Goal: Transaction & Acquisition: Purchase product/service

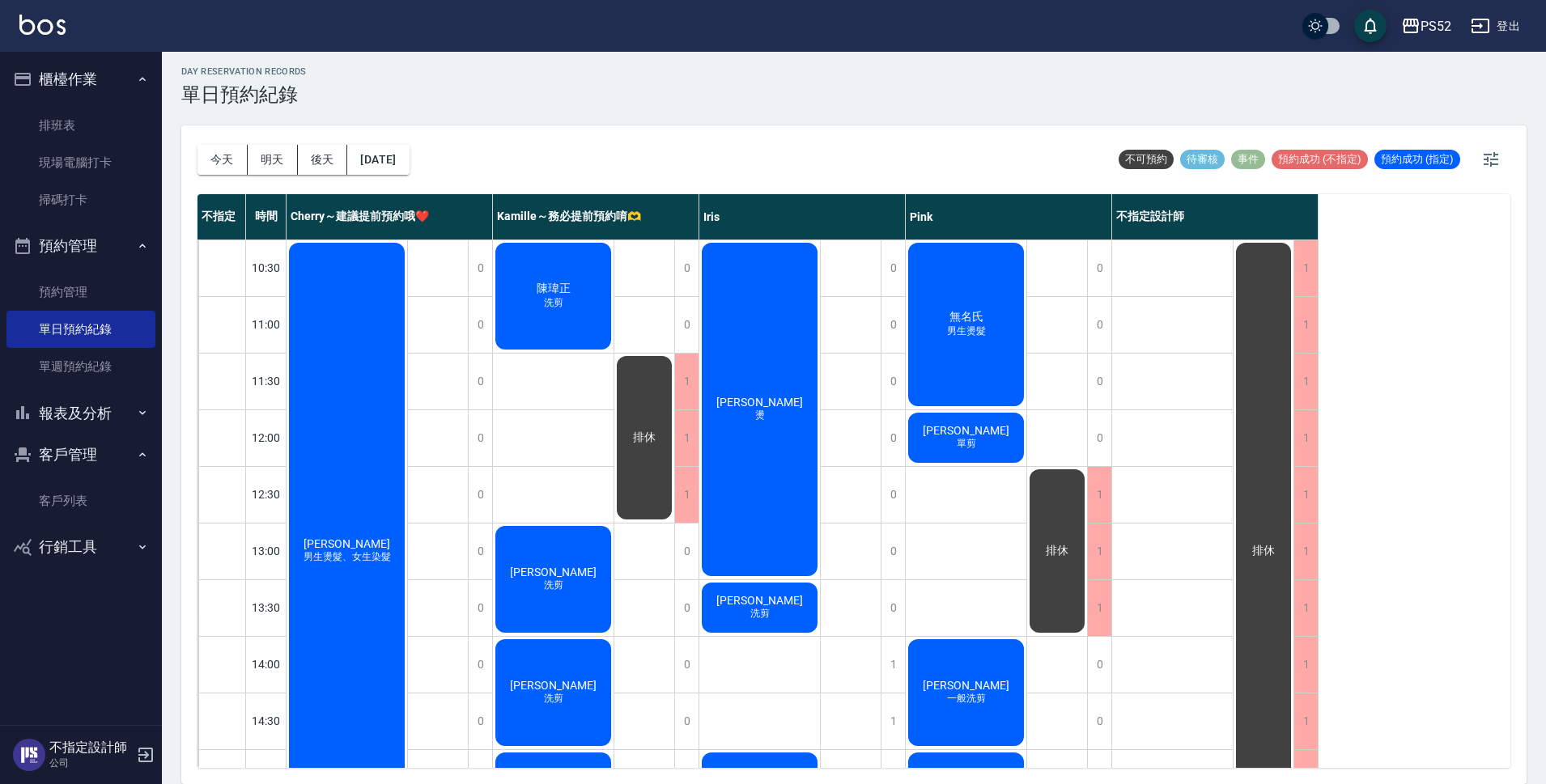
scroll to position [619, 0]
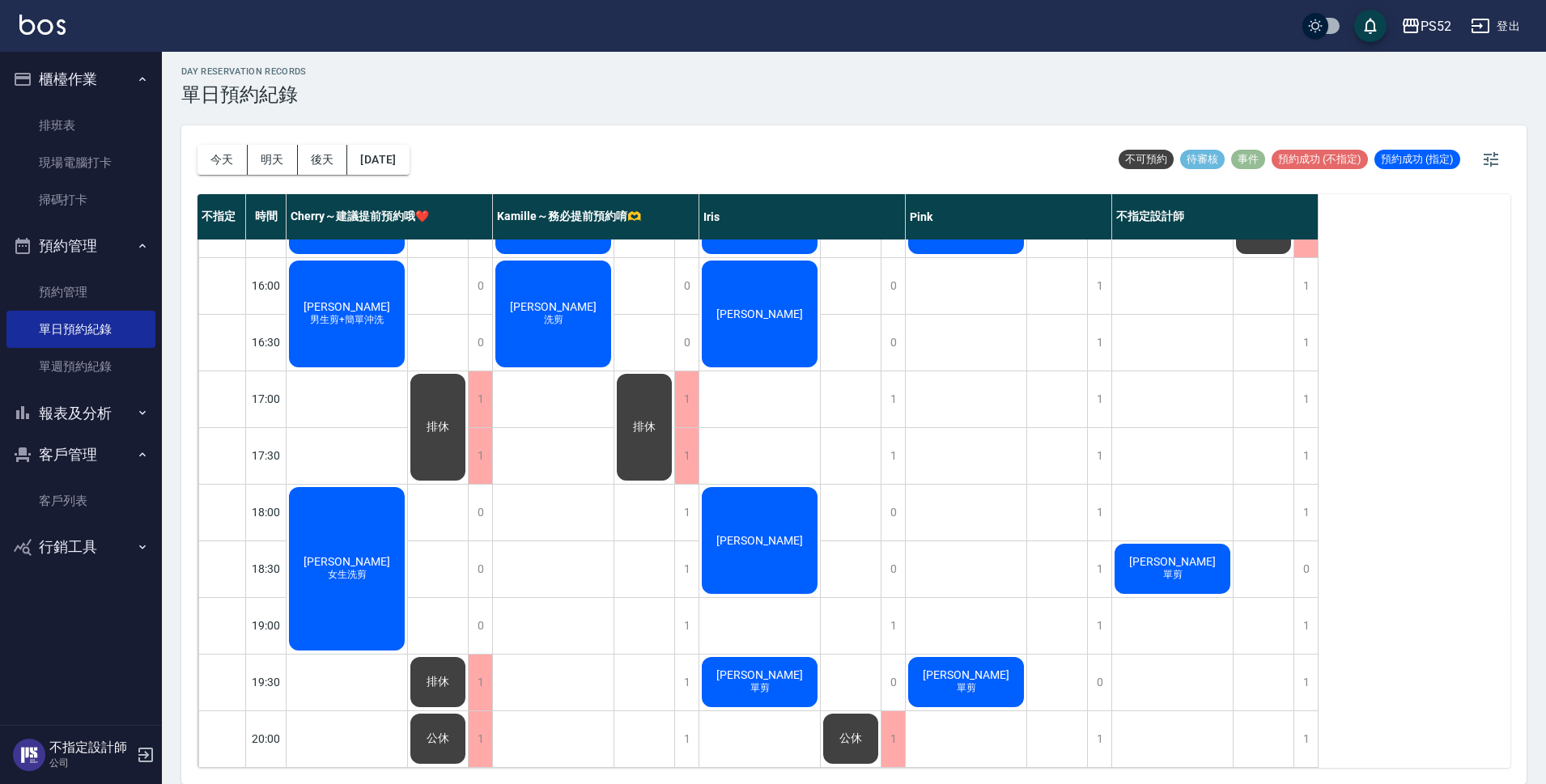
click at [67, 485] on link "客戶列表" at bounding box center [80, 500] width 149 height 38
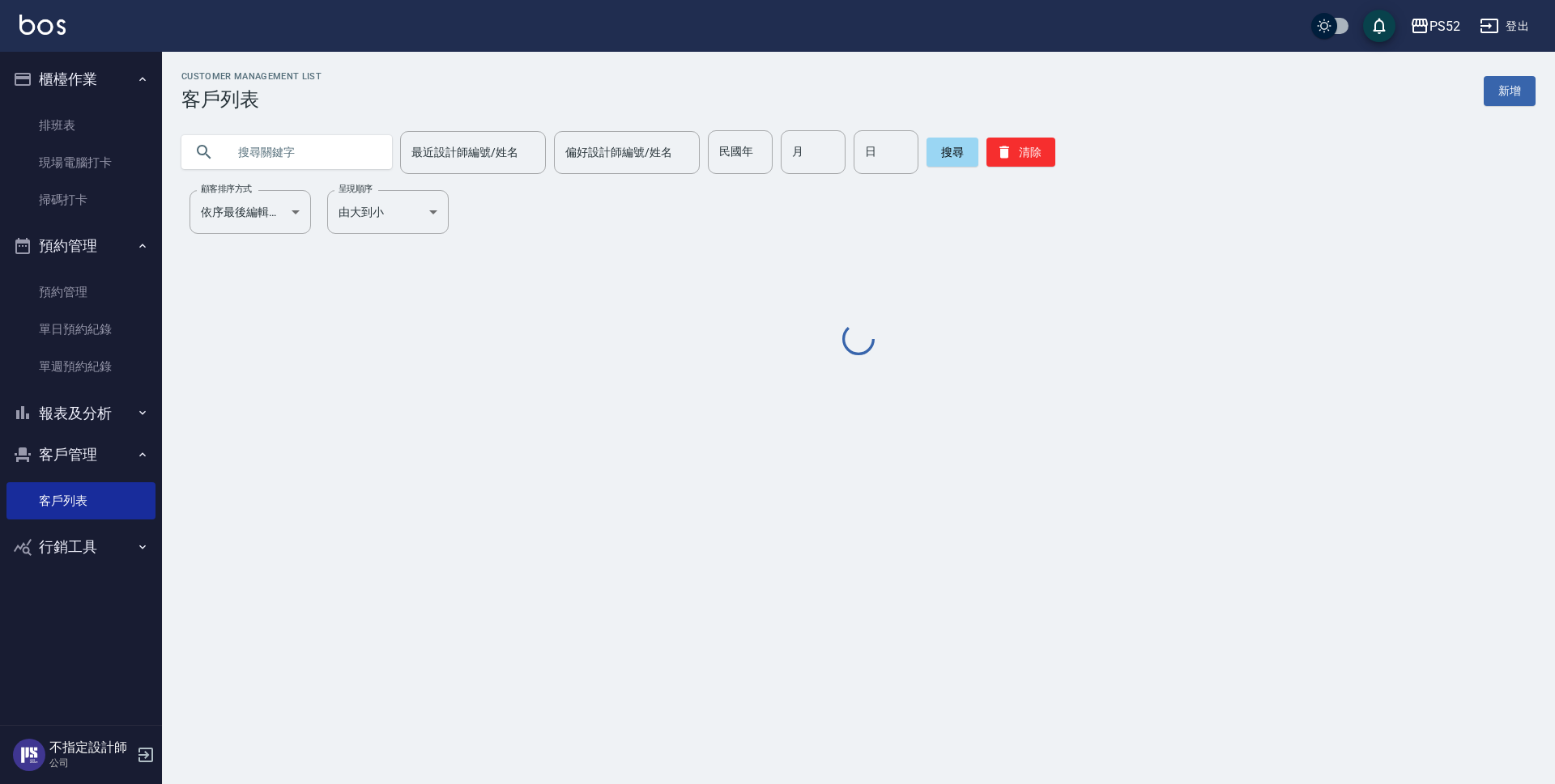
click at [260, 143] on input "text" at bounding box center [303, 152] width 152 height 44
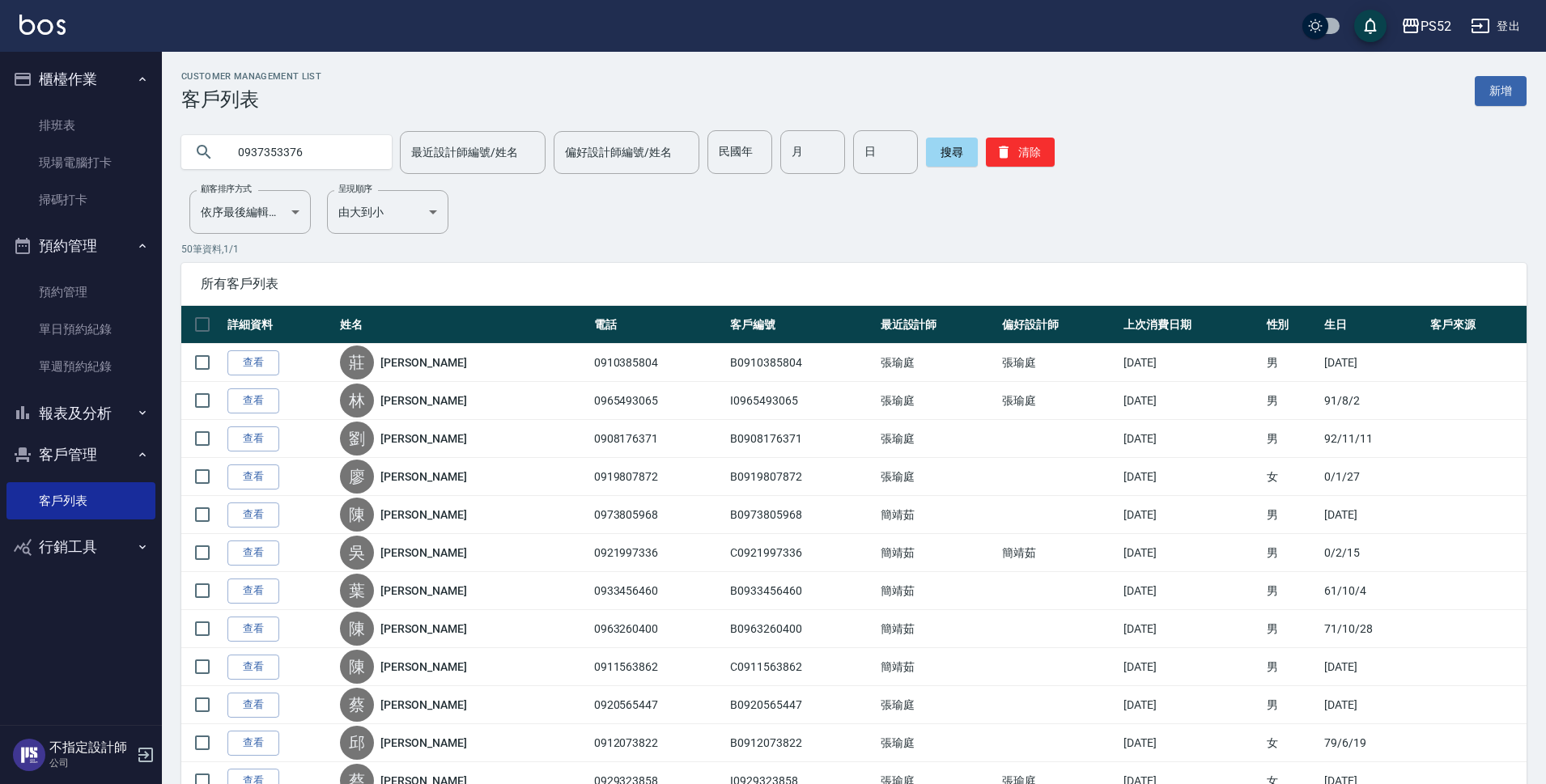
type input "0937353376"
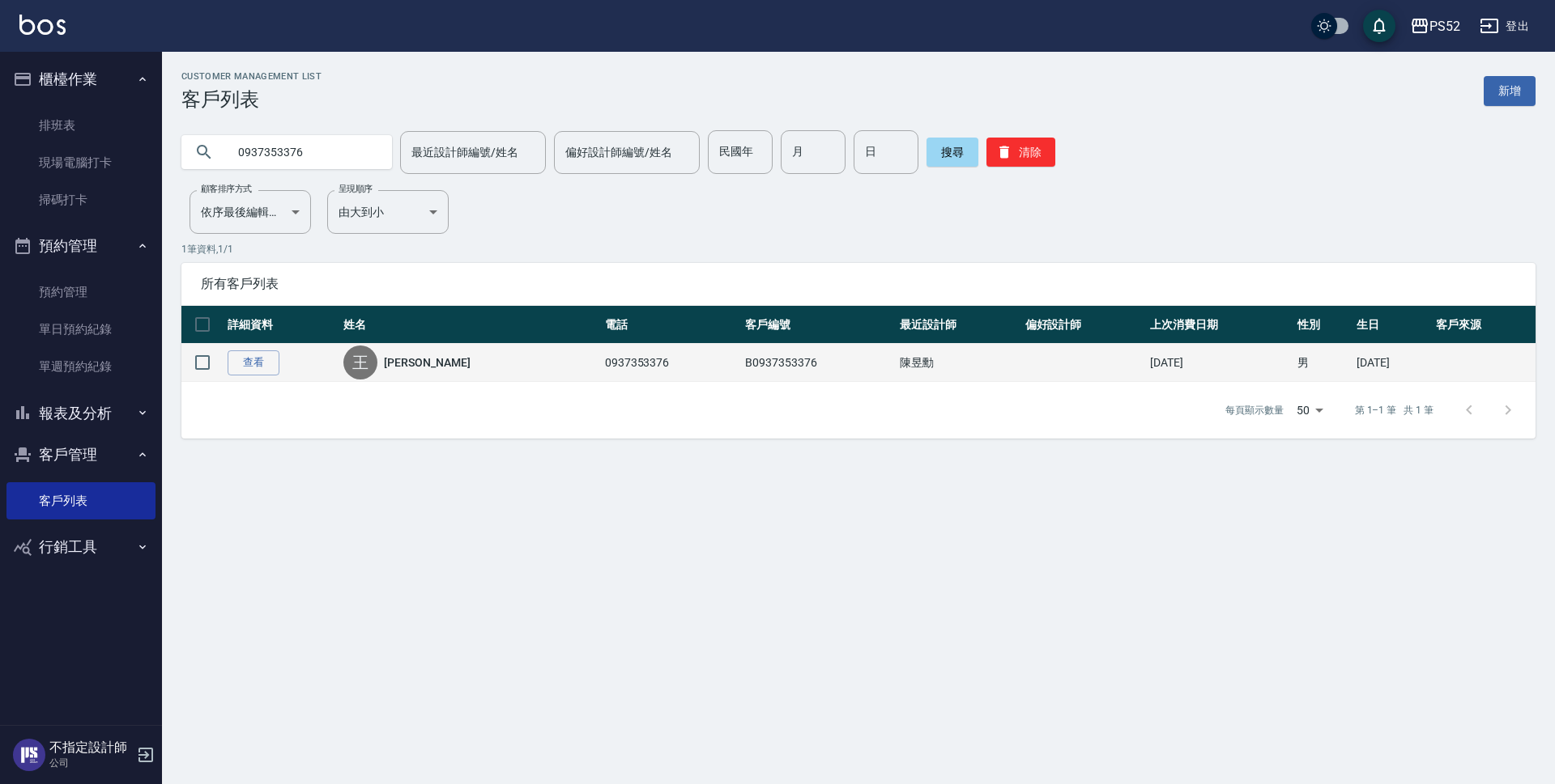
click at [420, 368] on link "[PERSON_NAME]" at bounding box center [426, 362] width 86 height 17
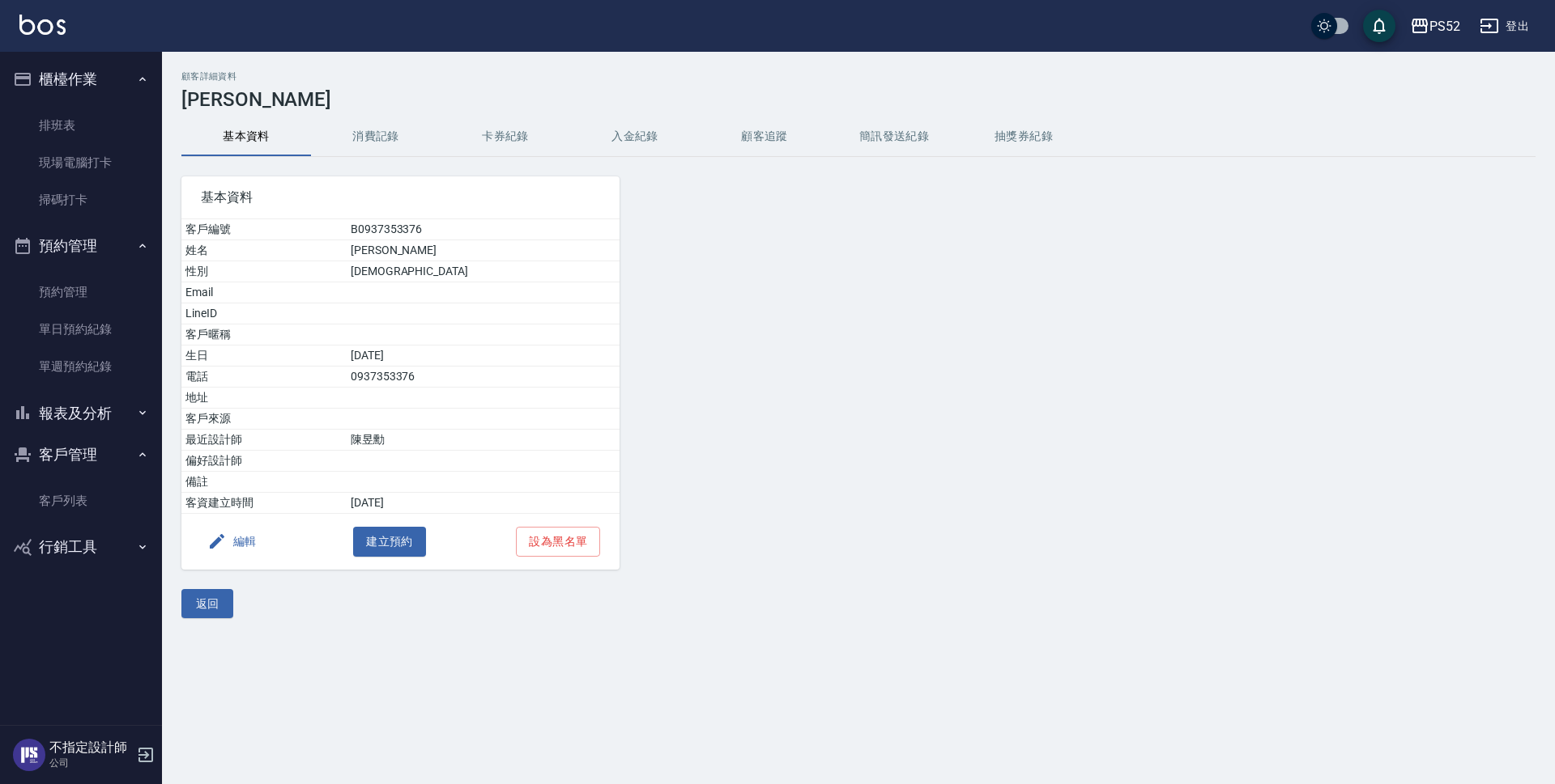
click at [349, 135] on button "消費記錄" at bounding box center [376, 136] width 129 height 38
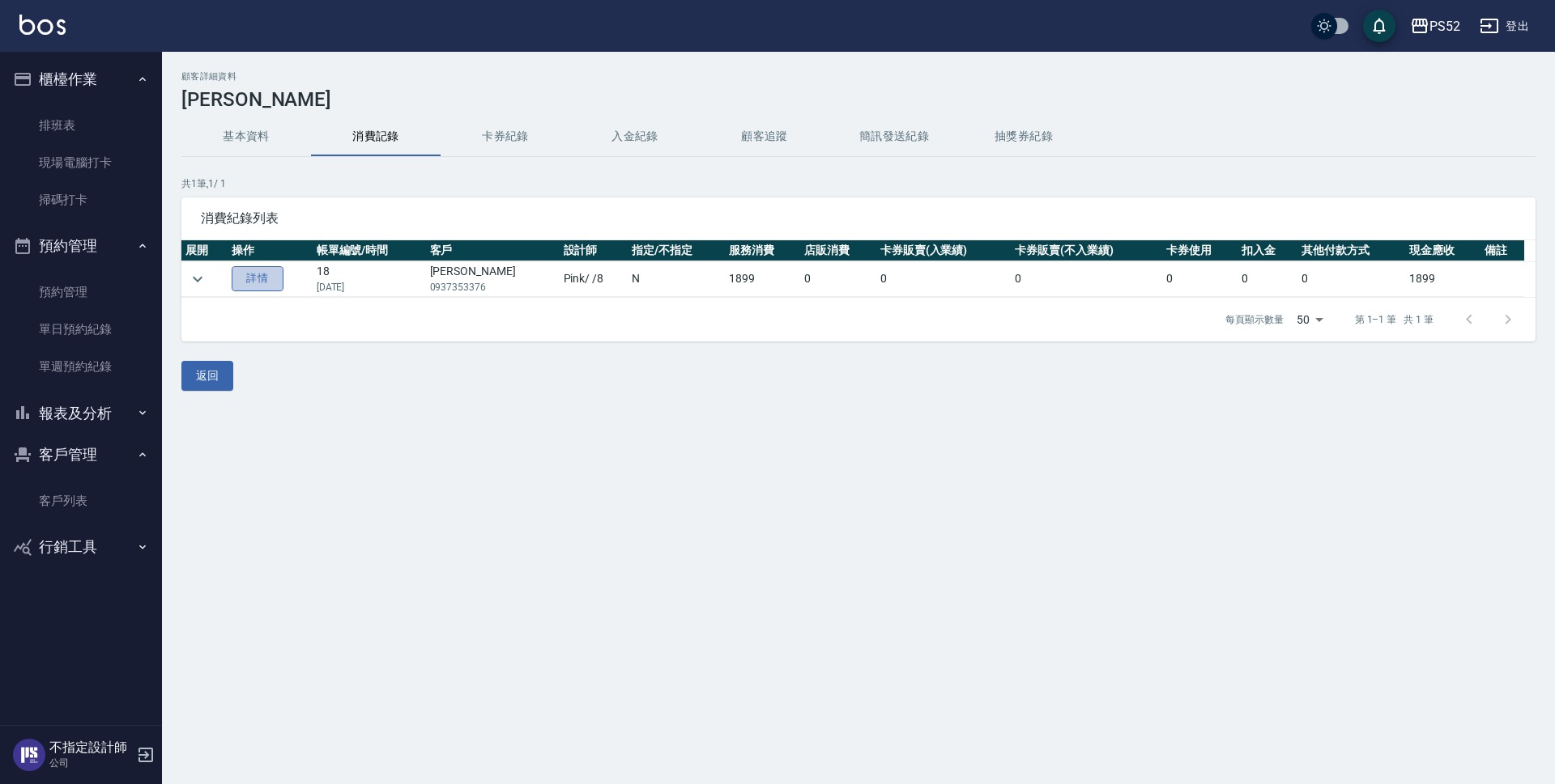
click at [275, 284] on link "詳情" at bounding box center [257, 279] width 52 height 25
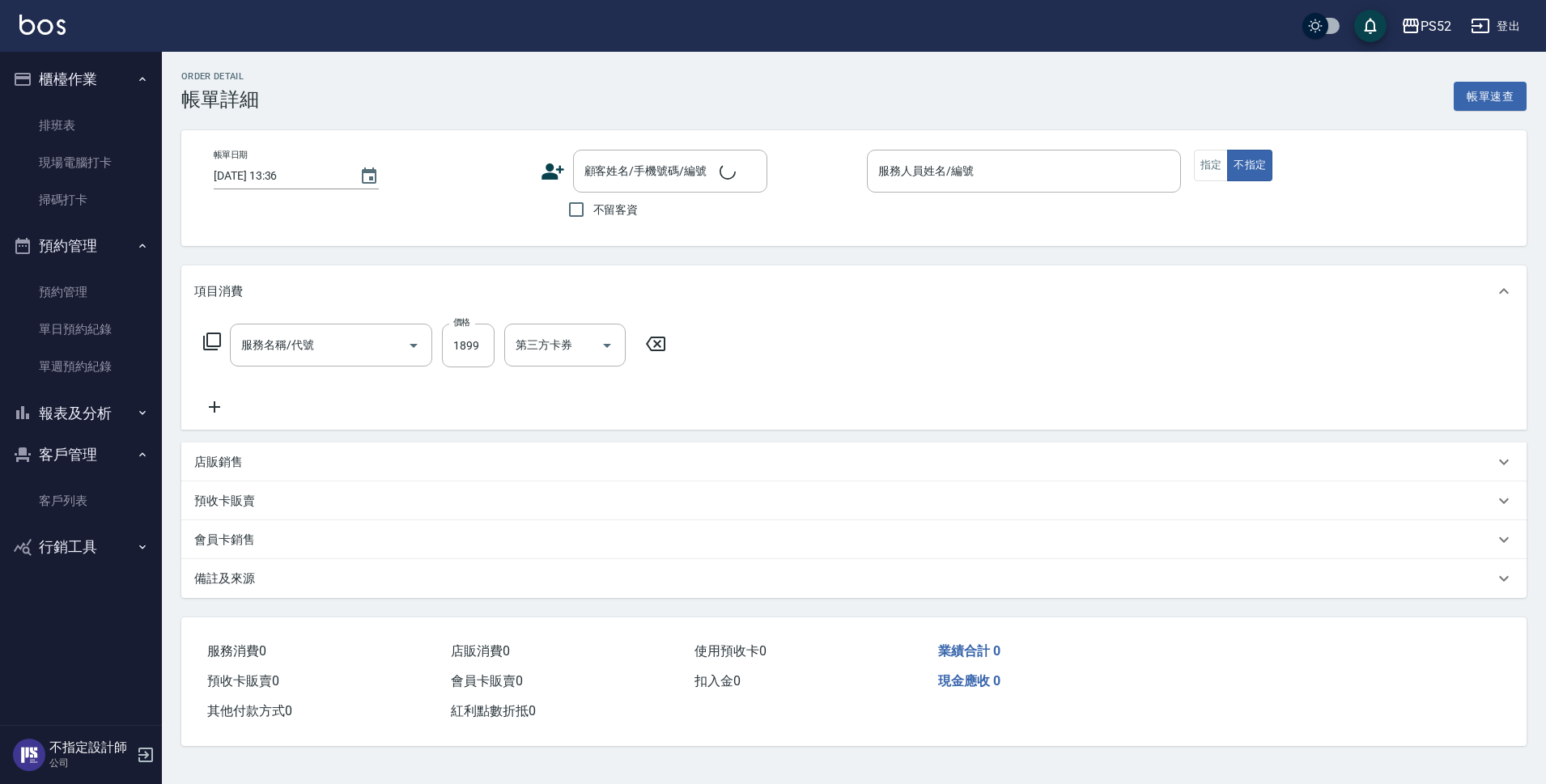
type input "[DATE] 20:17"
type input "Pink-8"
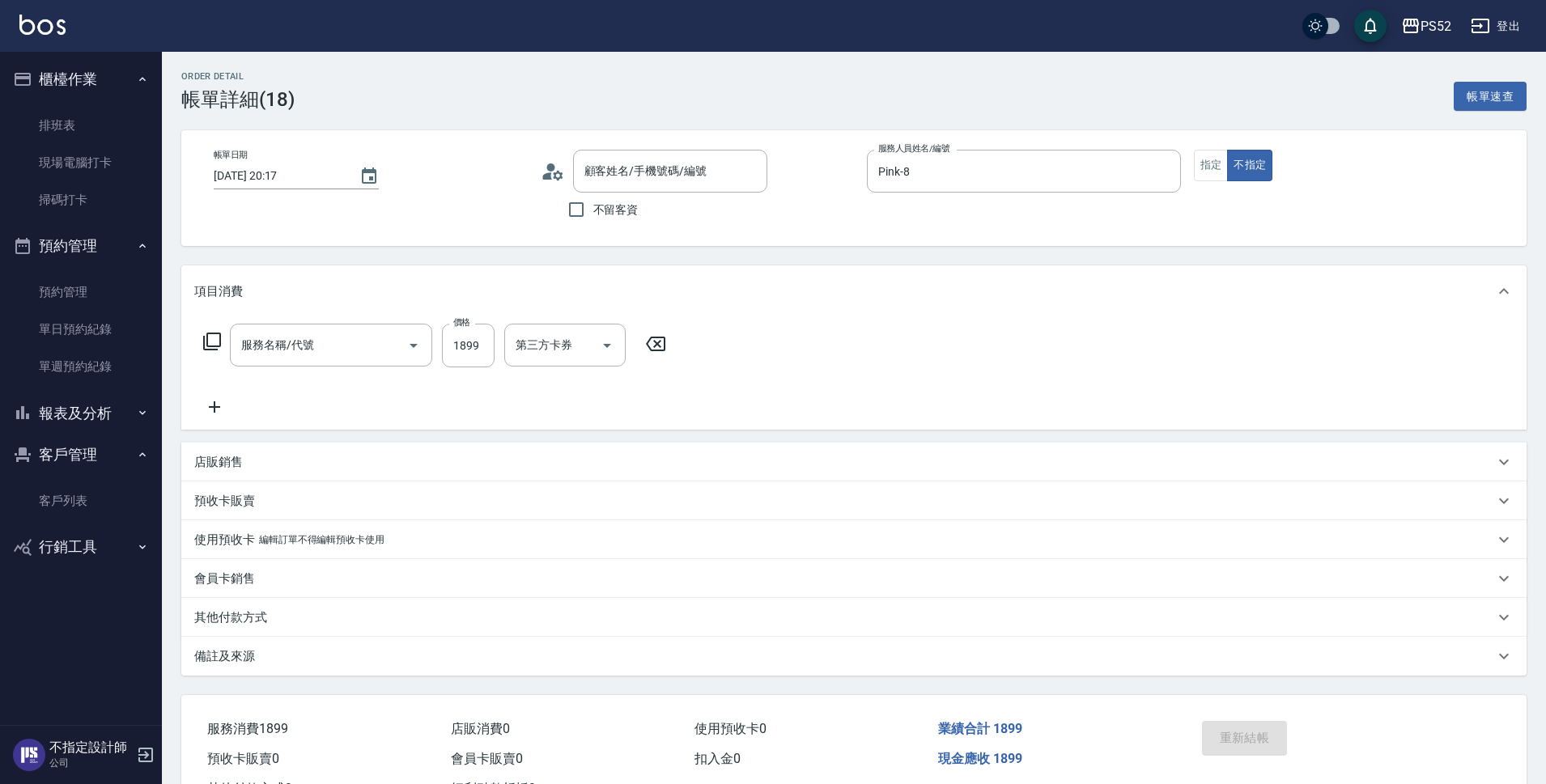
type input "燙D餐+BOY(P3)"
type input "[PERSON_NAME]/0937353376/B0937353376"
click at [111, 327] on link "單日預約紀錄" at bounding box center [80, 329] width 149 height 38
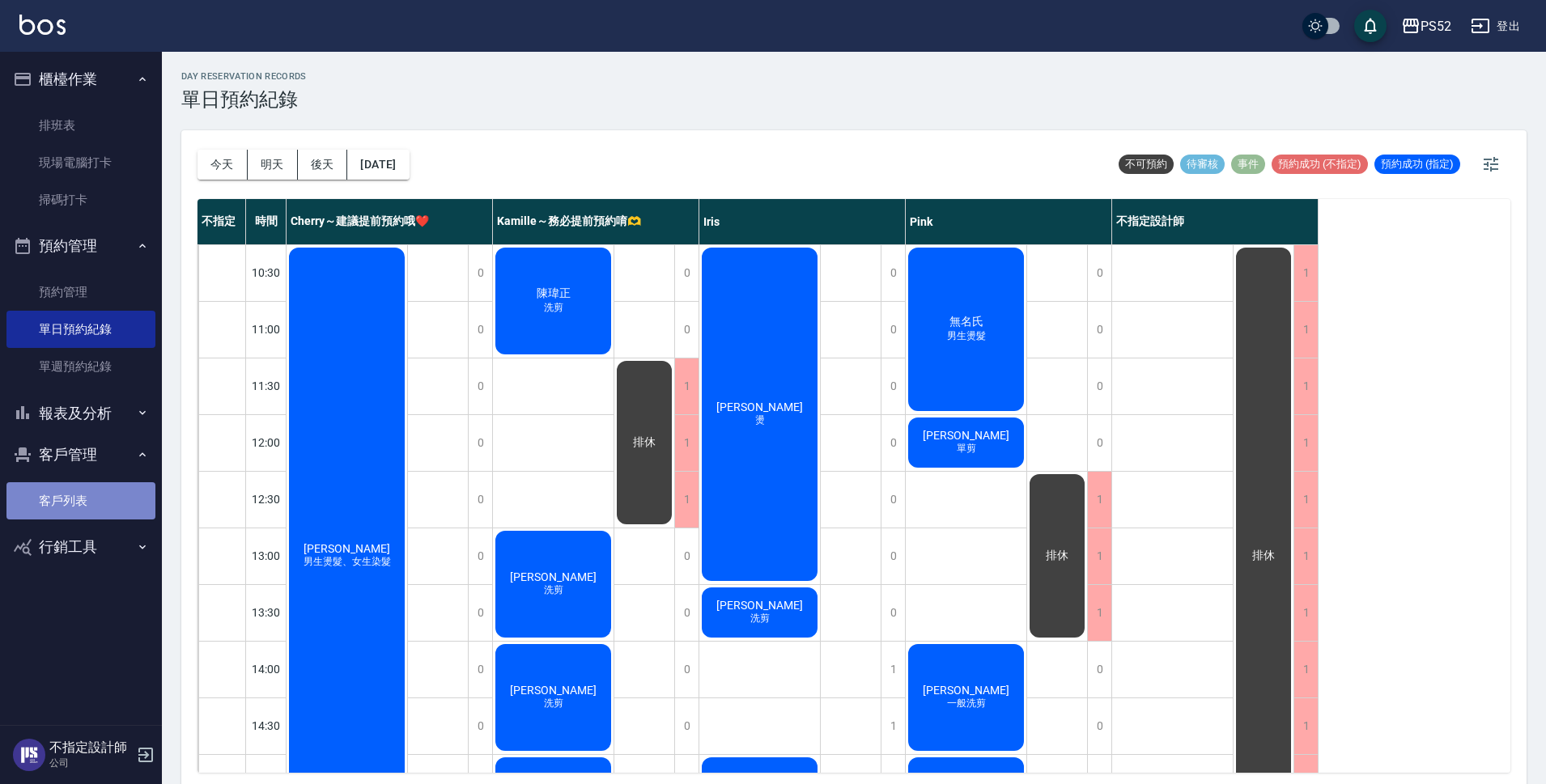
click at [92, 502] on link "客戶列表" at bounding box center [80, 500] width 149 height 38
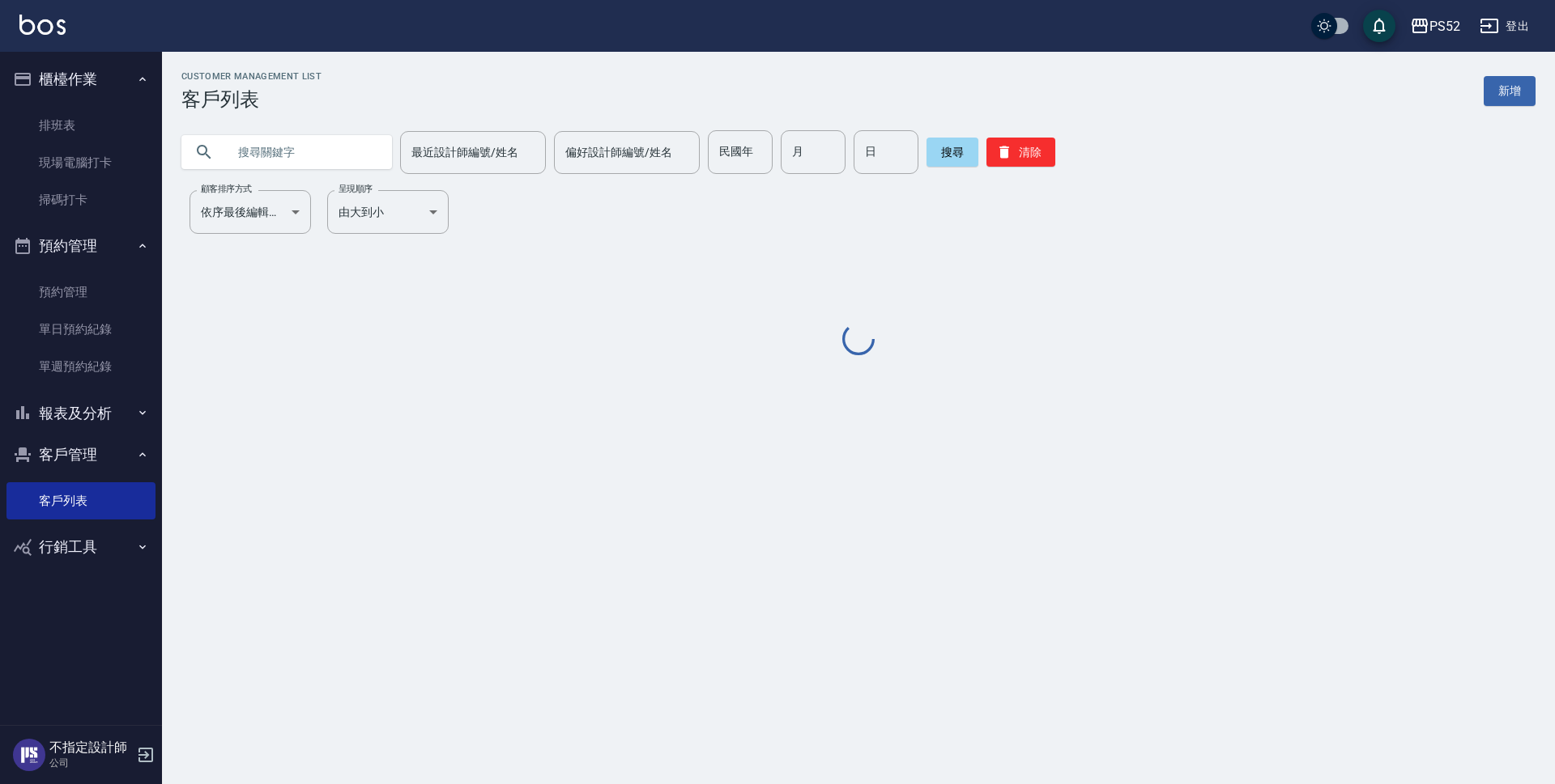
click at [272, 138] on input "text" at bounding box center [303, 152] width 152 height 44
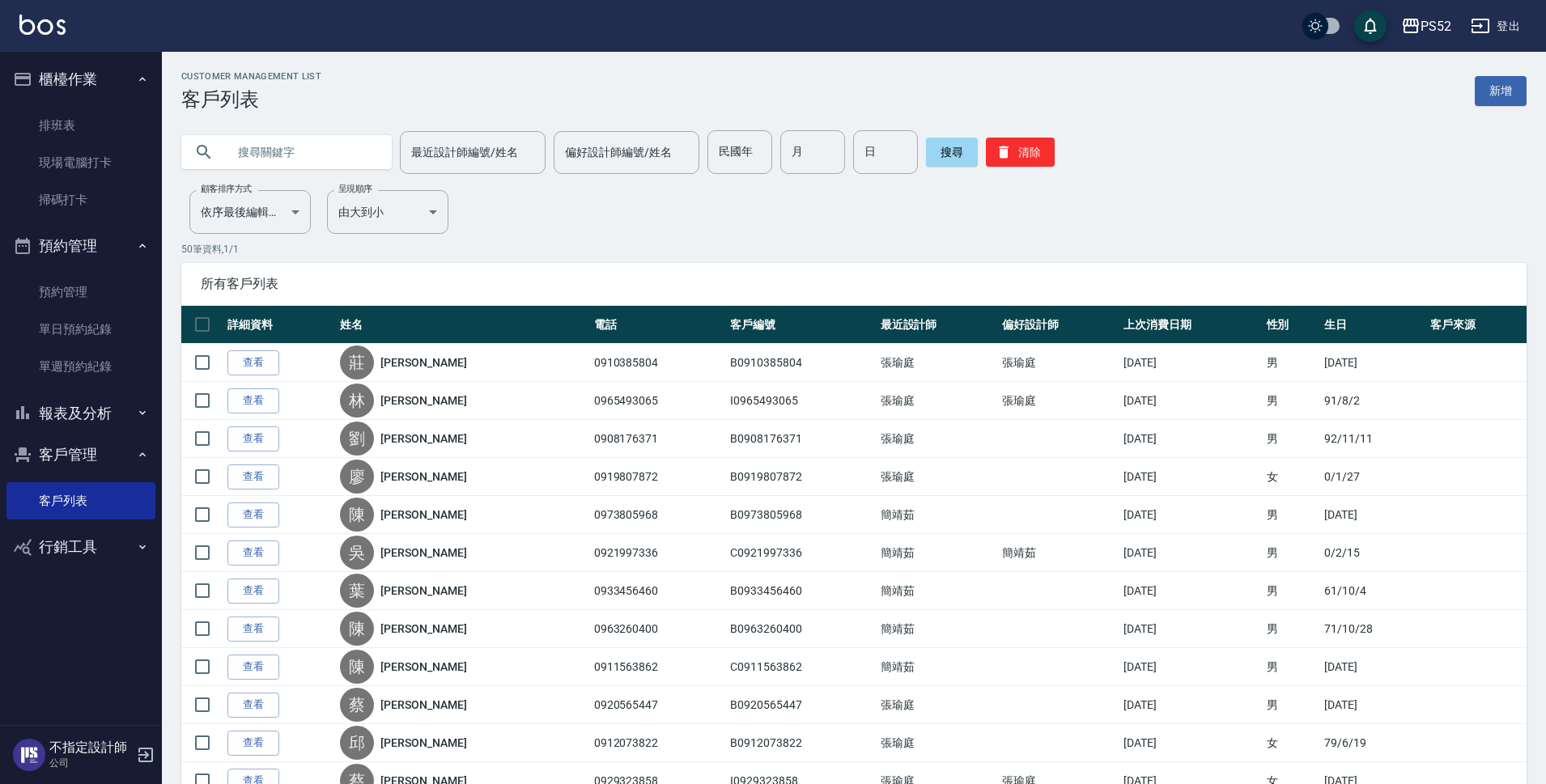
click at [272, 138] on input "text" at bounding box center [303, 152] width 152 height 44
type input "0937353"
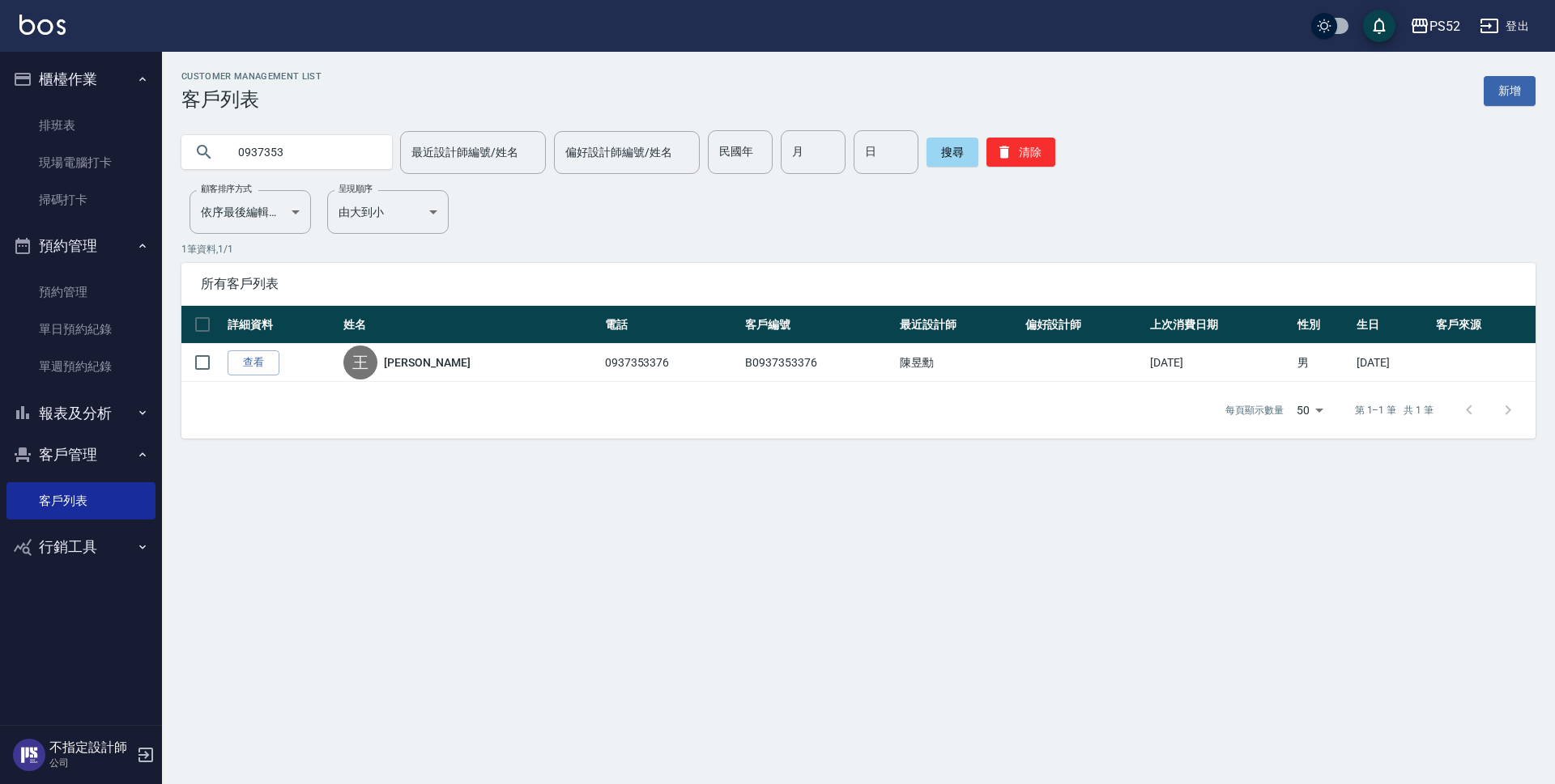
click at [1500, 28] on button "登出" at bounding box center [1503, 26] width 62 height 30
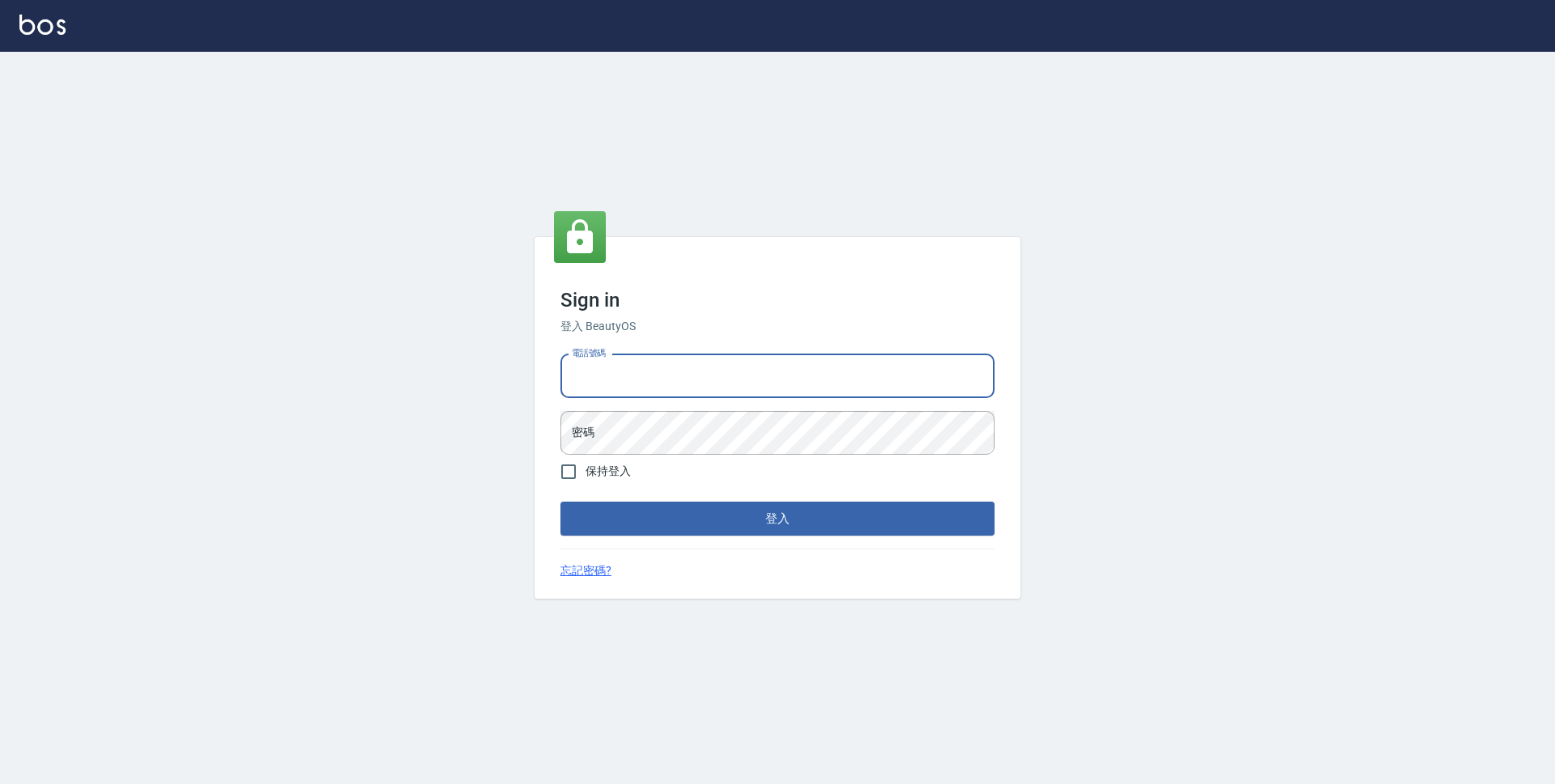
click at [743, 363] on input "電話號碼" at bounding box center [777, 376] width 434 height 44
click at [736, 371] on input "電話號碼" at bounding box center [777, 376] width 434 height 44
click at [885, 377] on input "092397" at bounding box center [777, 376] width 434 height 44
type input "0"
type input "0923939755"
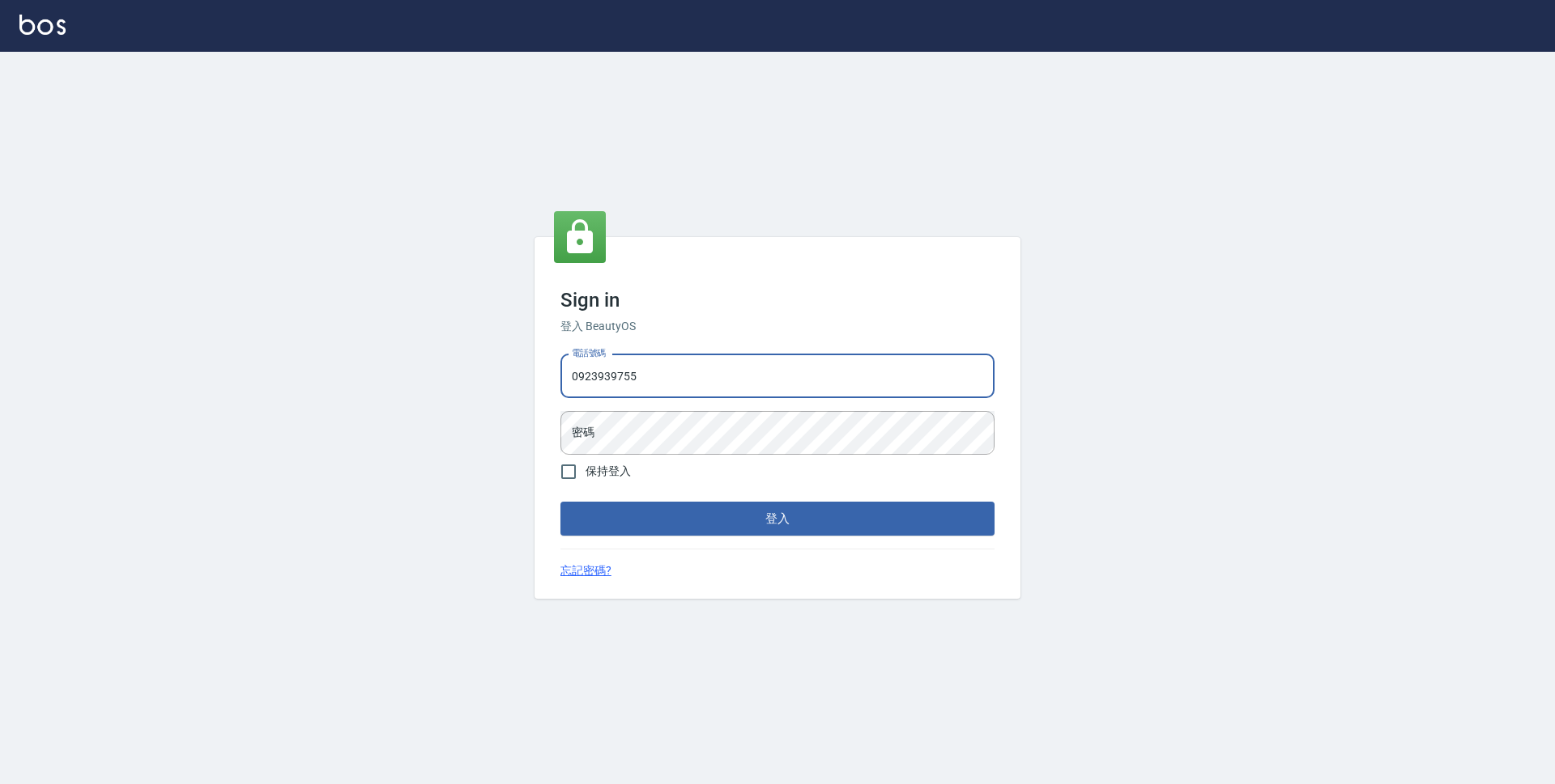
click at [560, 502] on button "登入" at bounding box center [777, 519] width 434 height 34
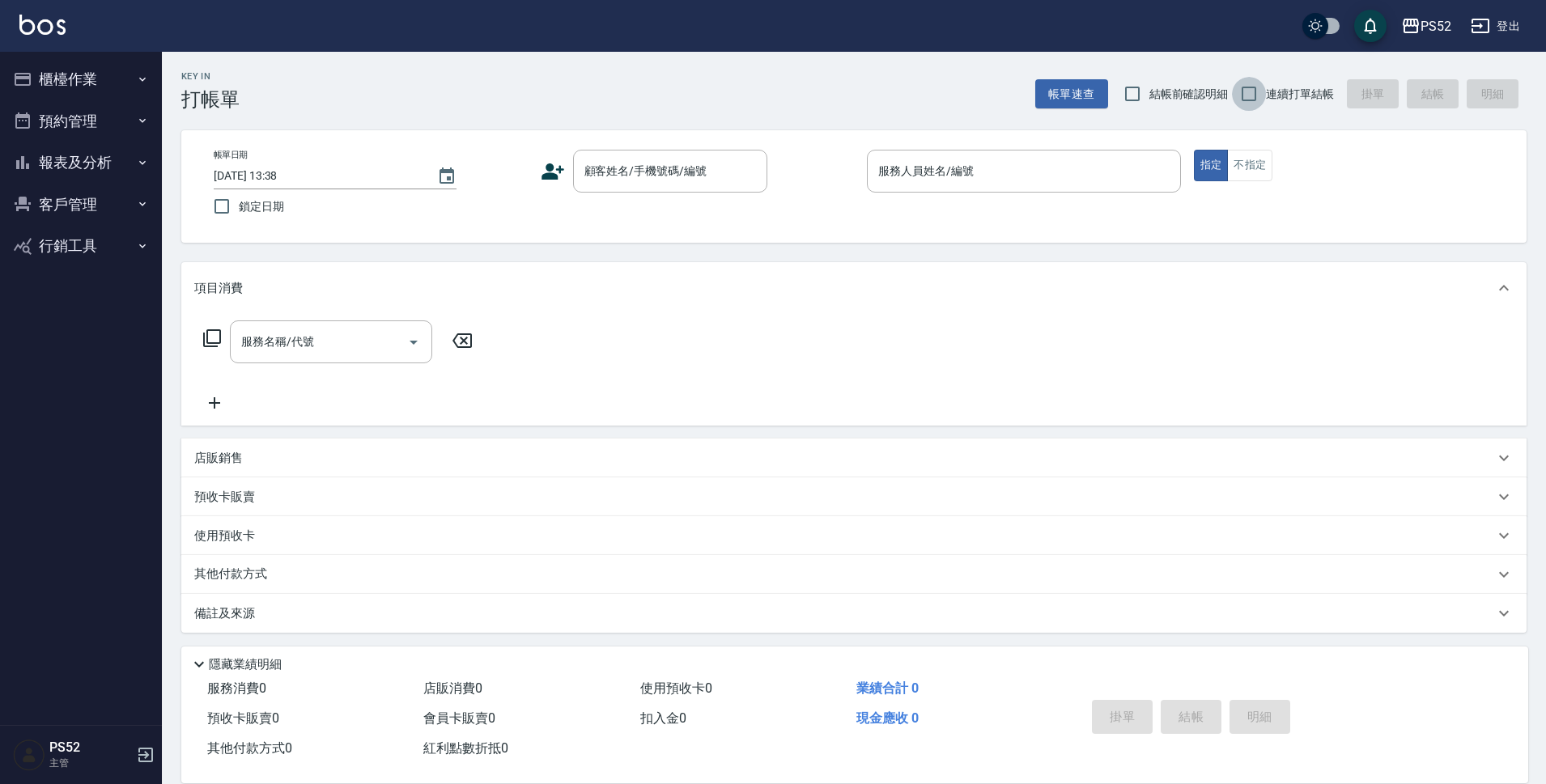
click at [1256, 99] on input "連續打單結帳" at bounding box center [1249, 93] width 34 height 34
checkbox input "true"
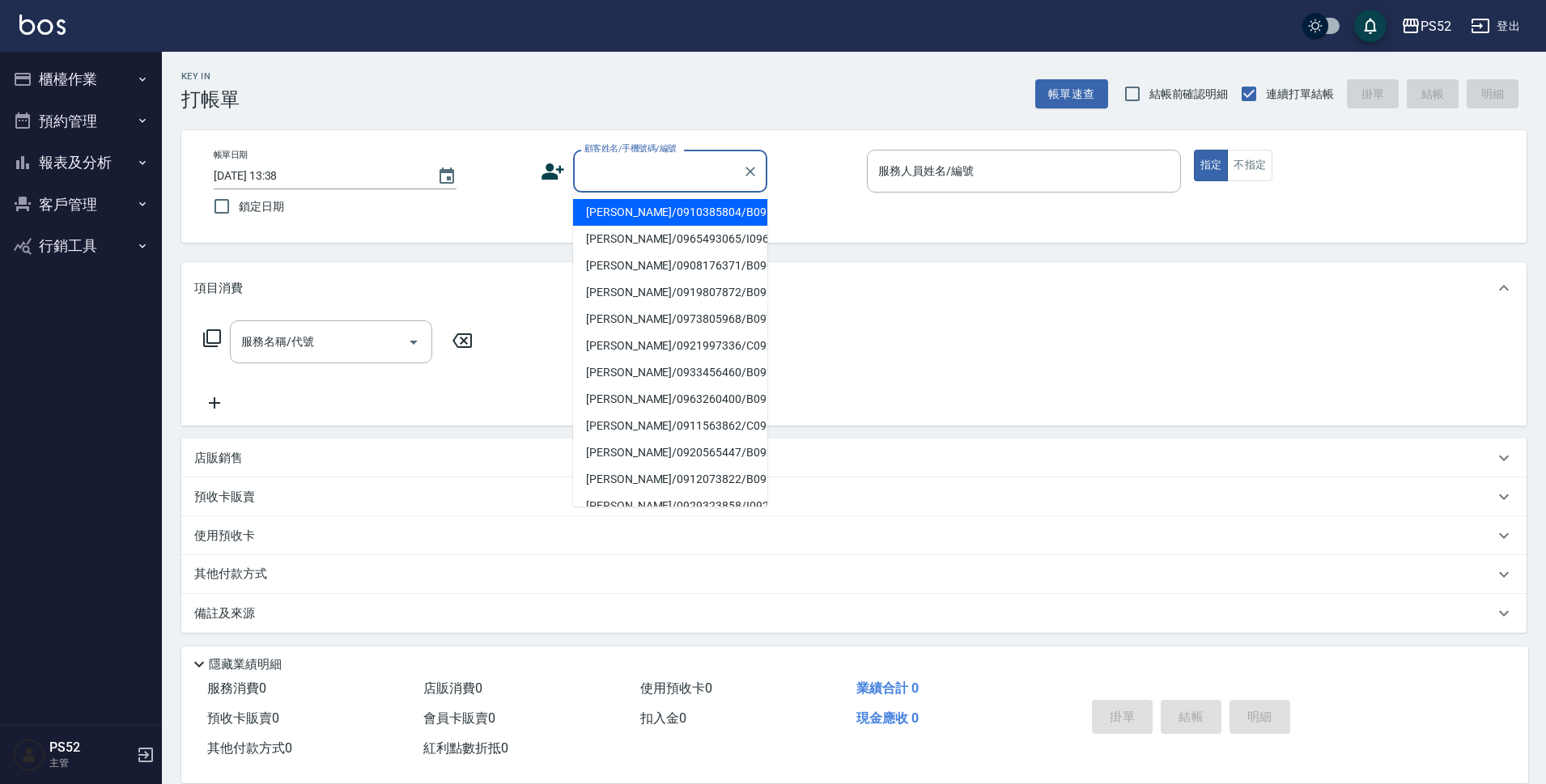
click at [632, 176] on input "顧客姓名/手機號碼/編號" at bounding box center [659, 171] width 155 height 28
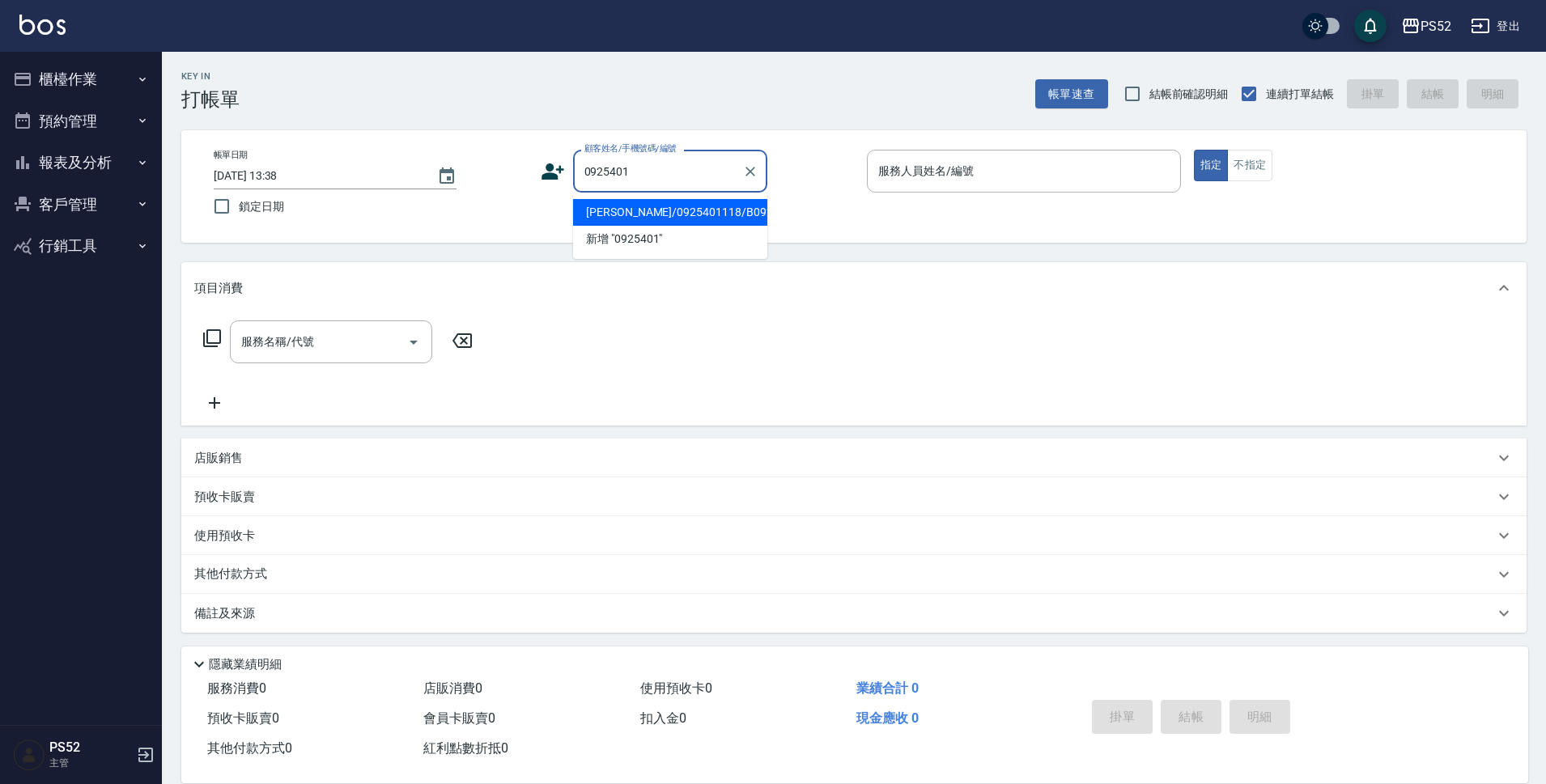
type input "張維儒/0925401118/B0925401118"
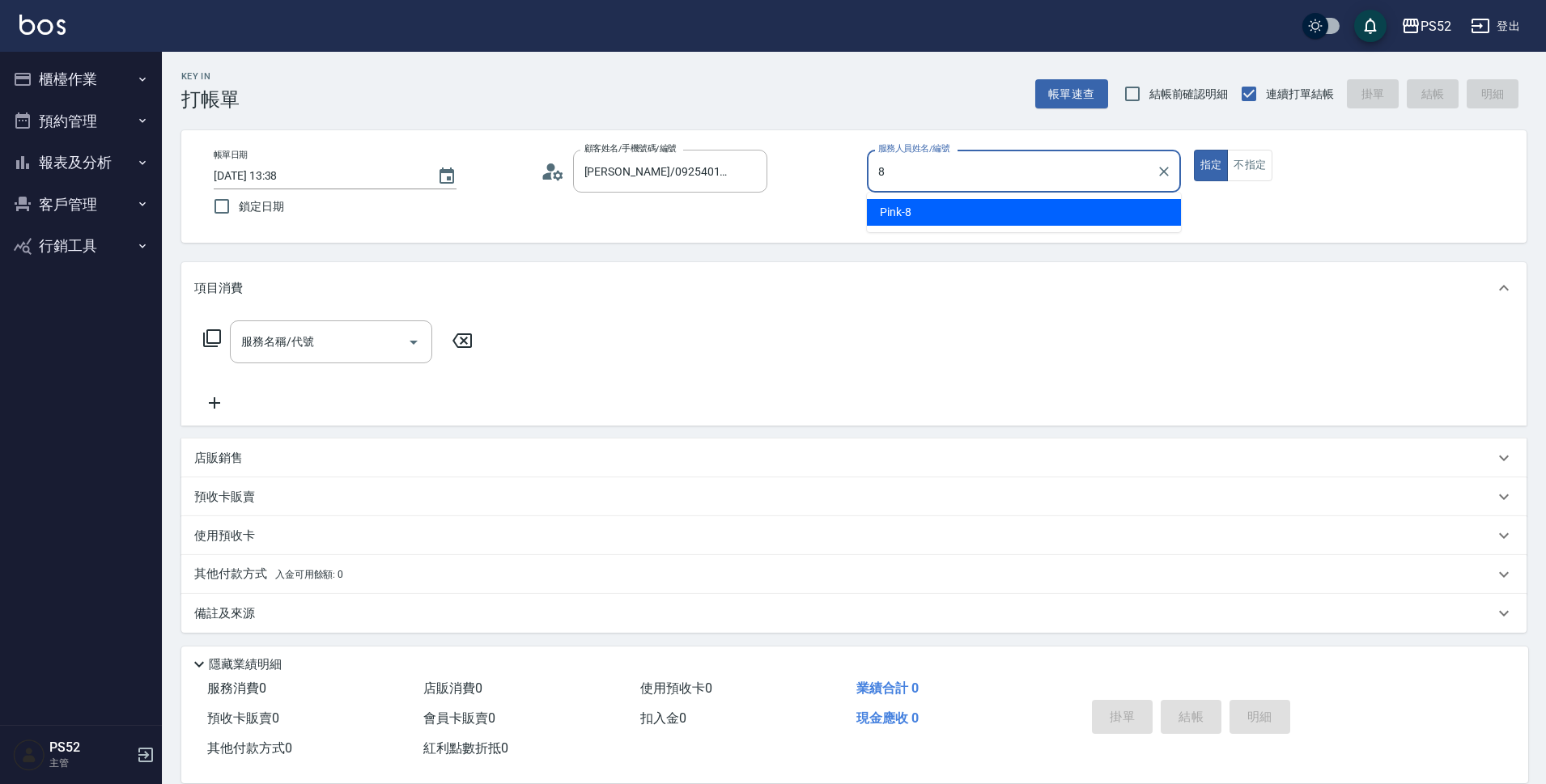
type input "Pink-8"
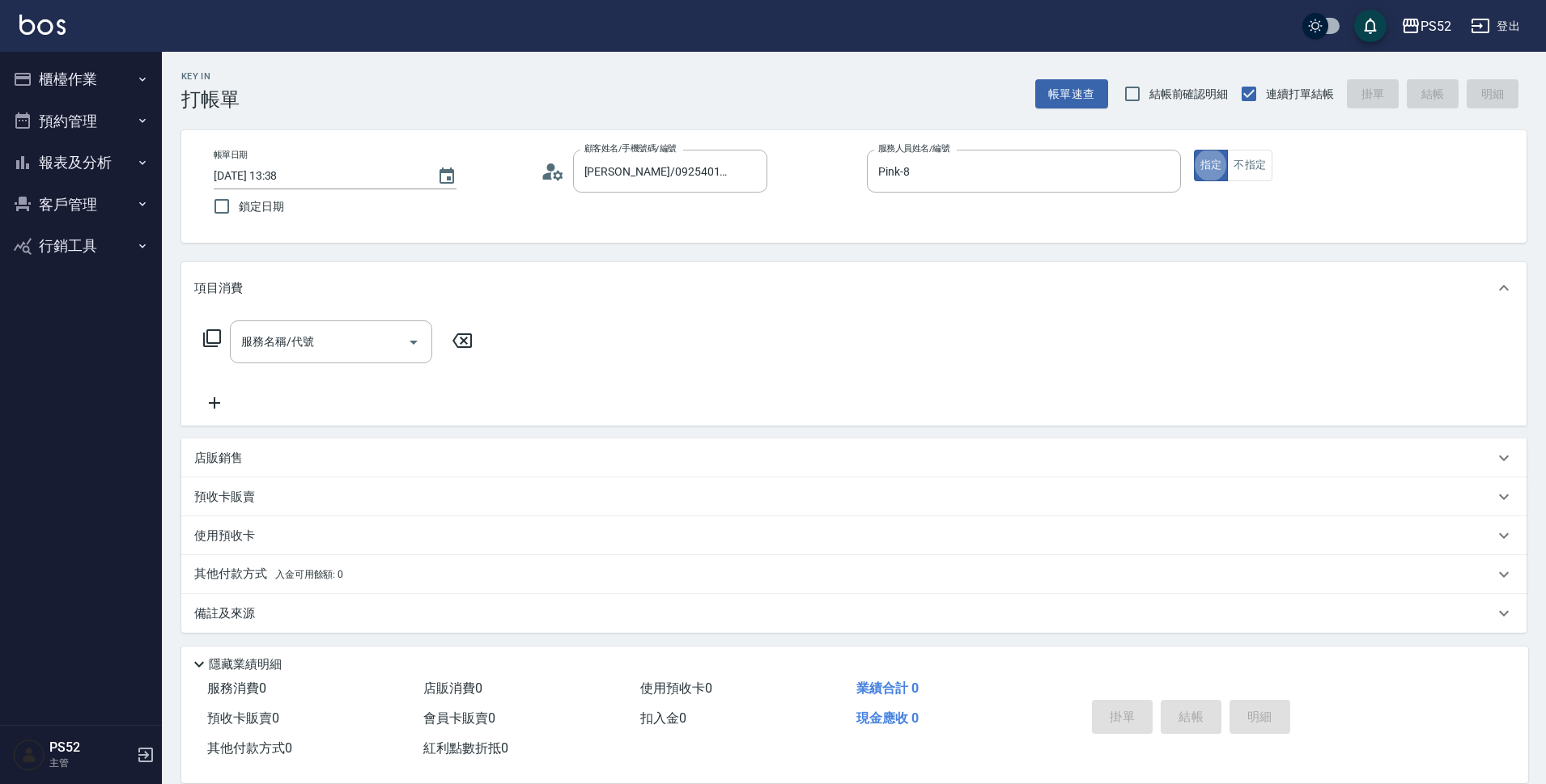
type button "true"
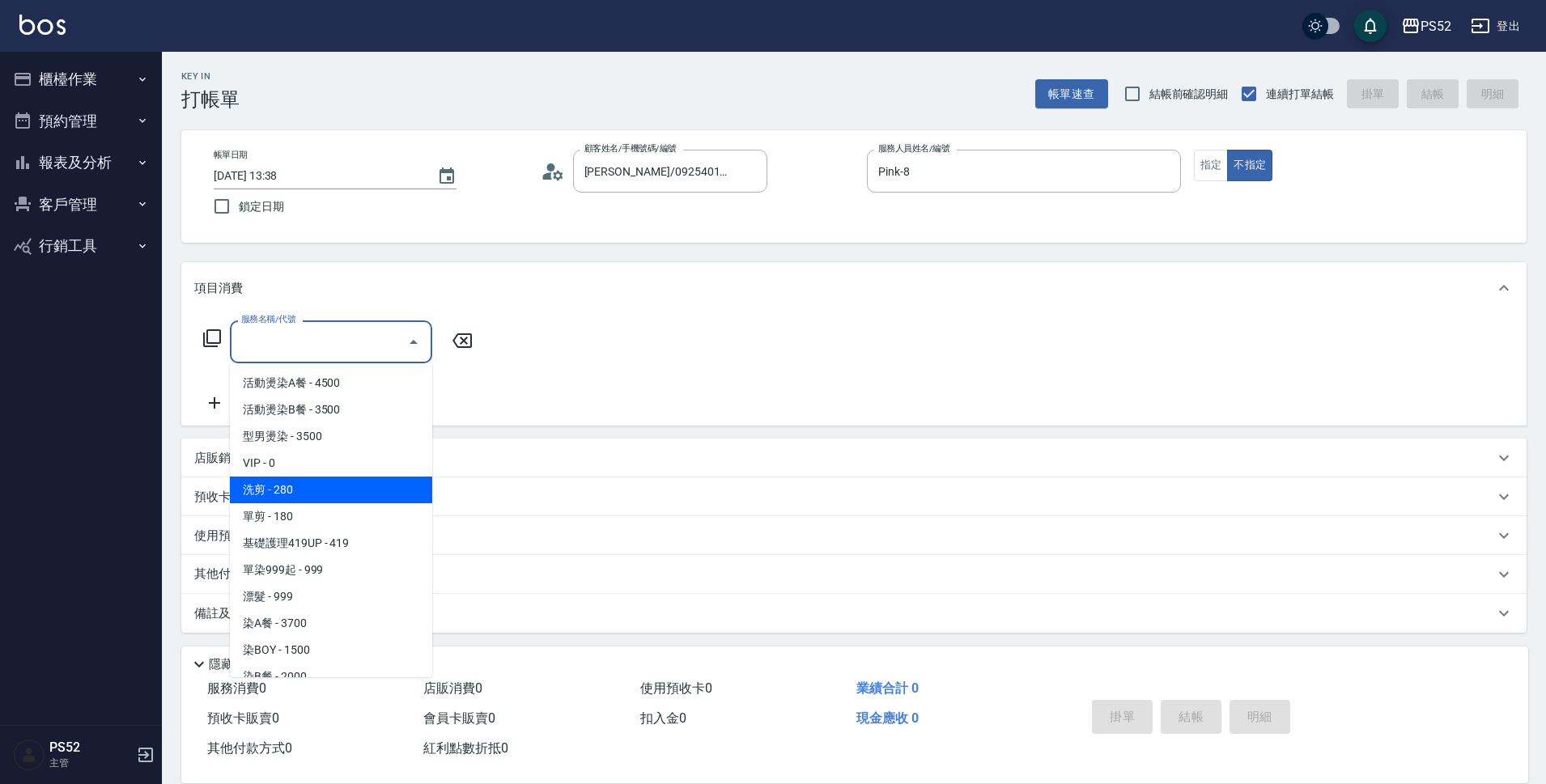
click at [380, 489] on span "洗剪 - 280" at bounding box center [331, 490] width 203 height 27
type input "洗剪(C1)"
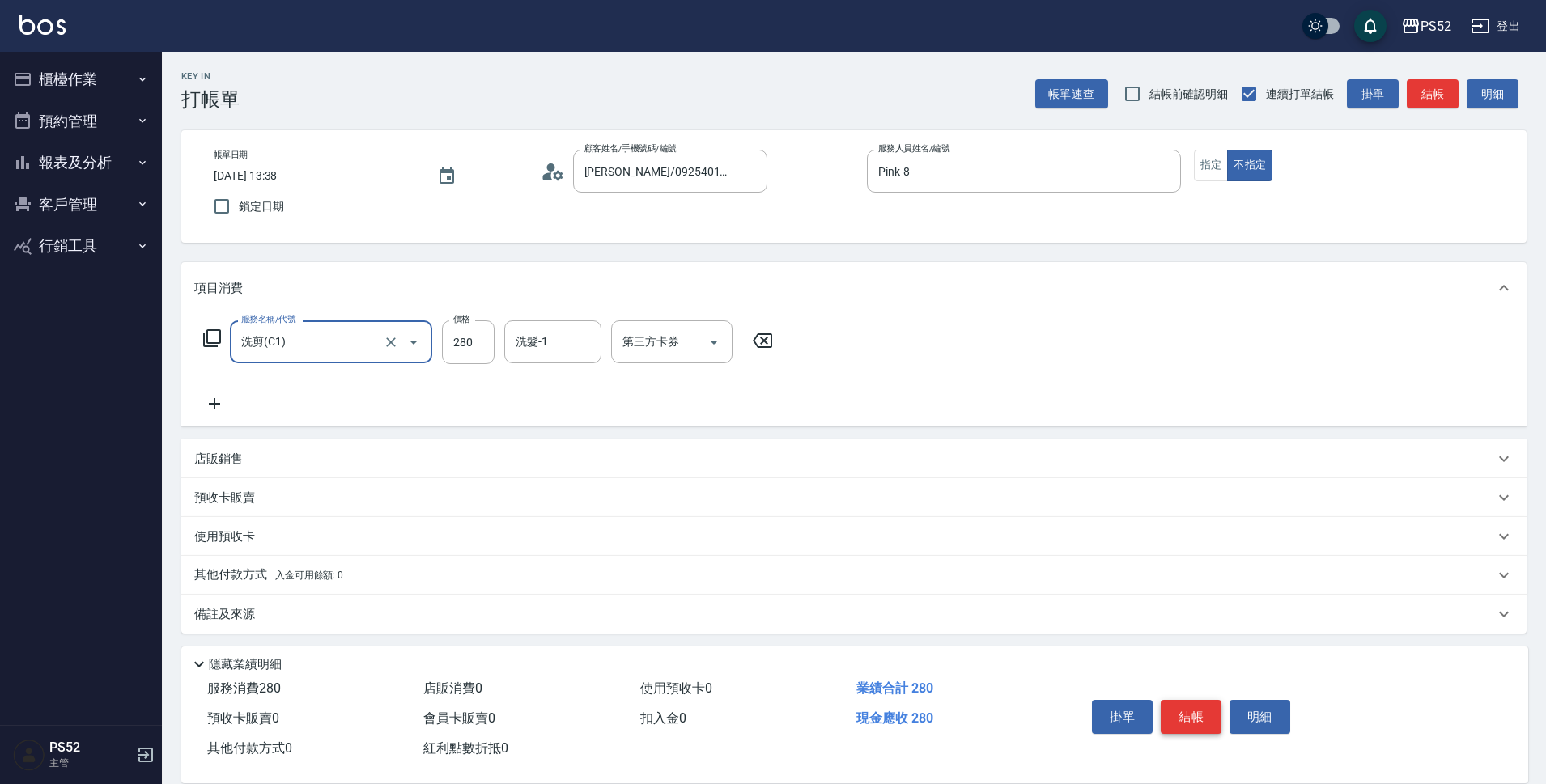
click at [1195, 715] on button "結帳" at bounding box center [1191, 717] width 61 height 34
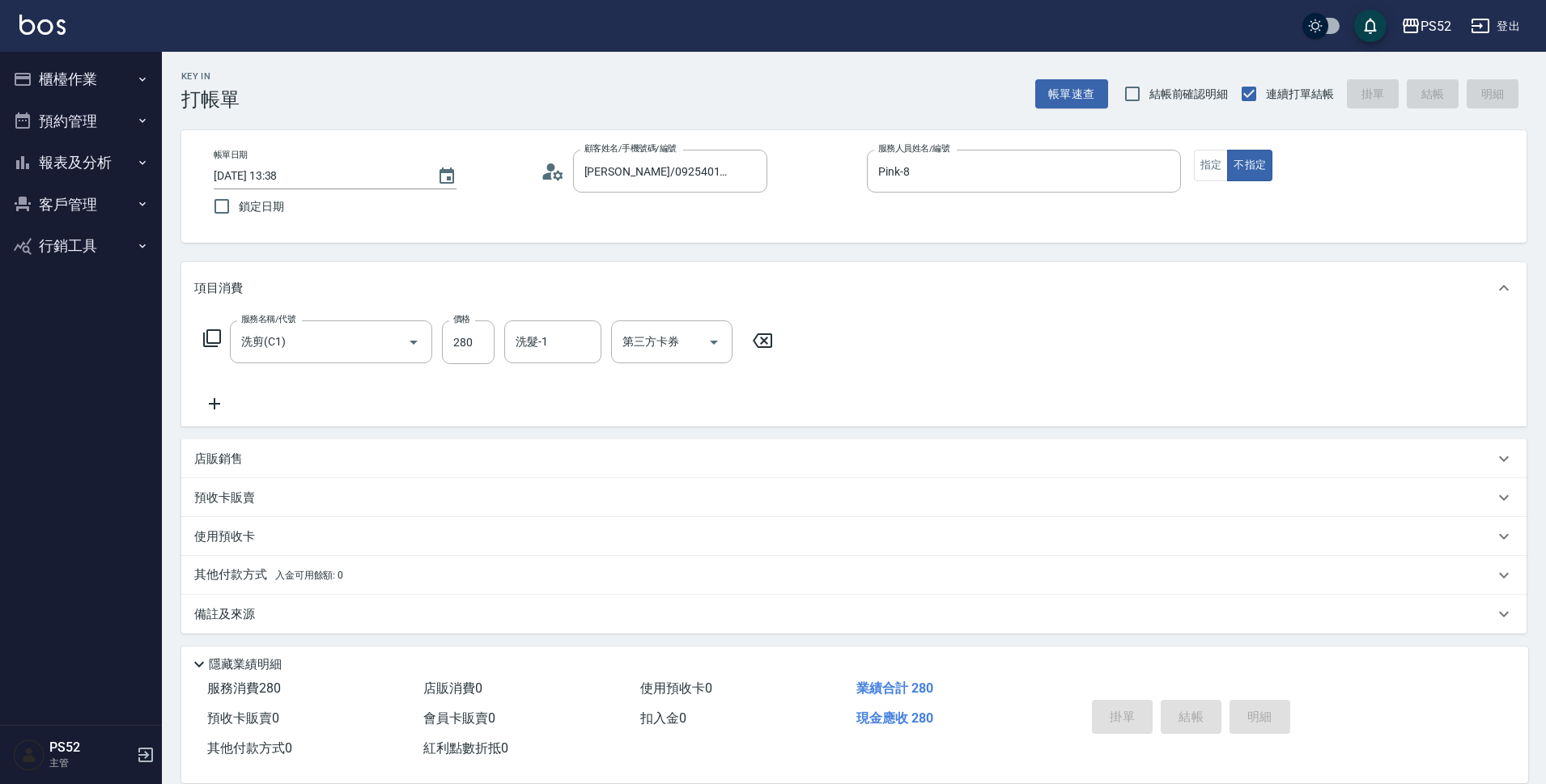
type input "2025/10/10 13:39"
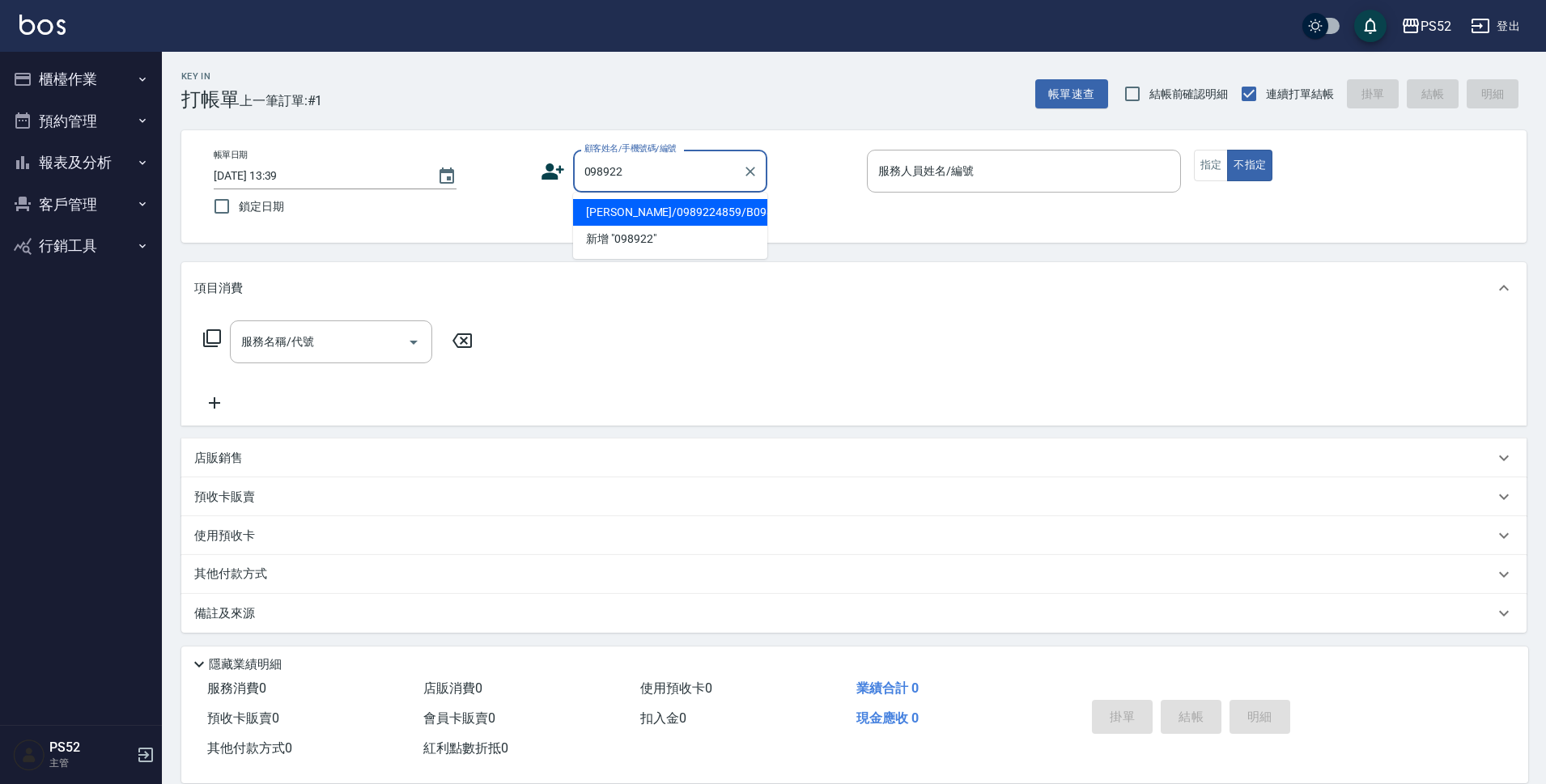
type input "張天寶/0989224859/B0989224859"
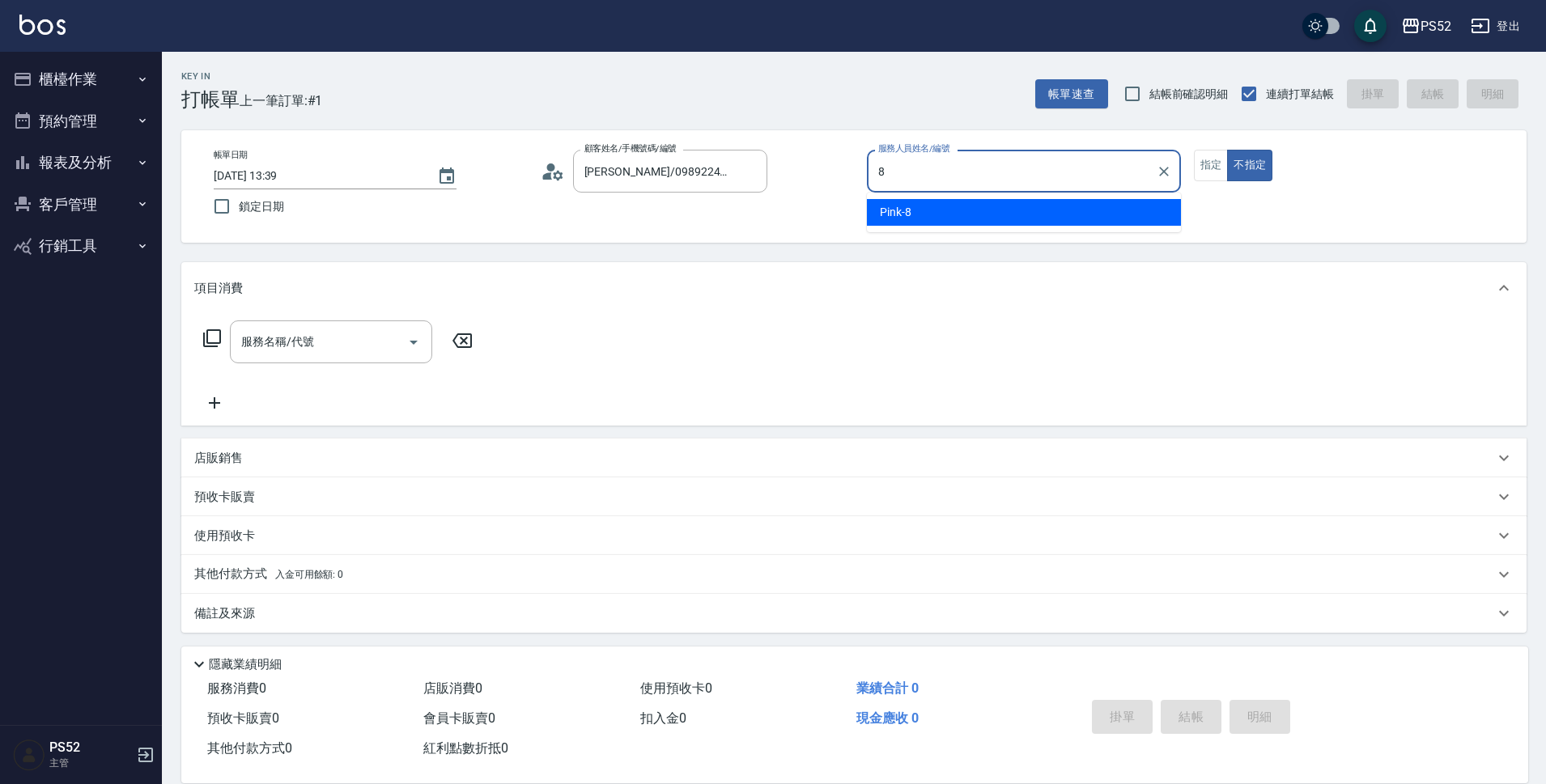
type input "Pink-8"
type button "false"
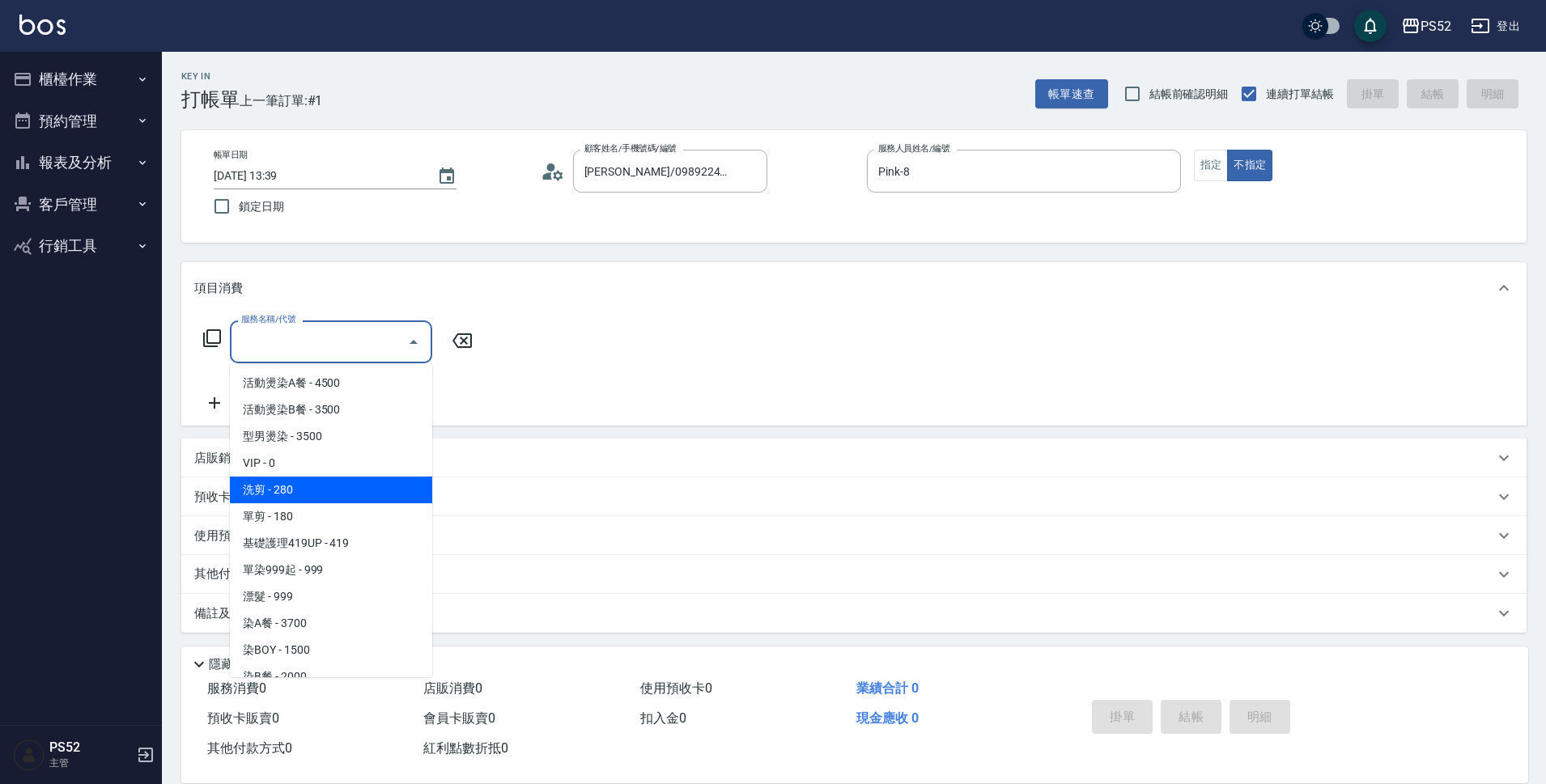
type input "洗剪(C1)"
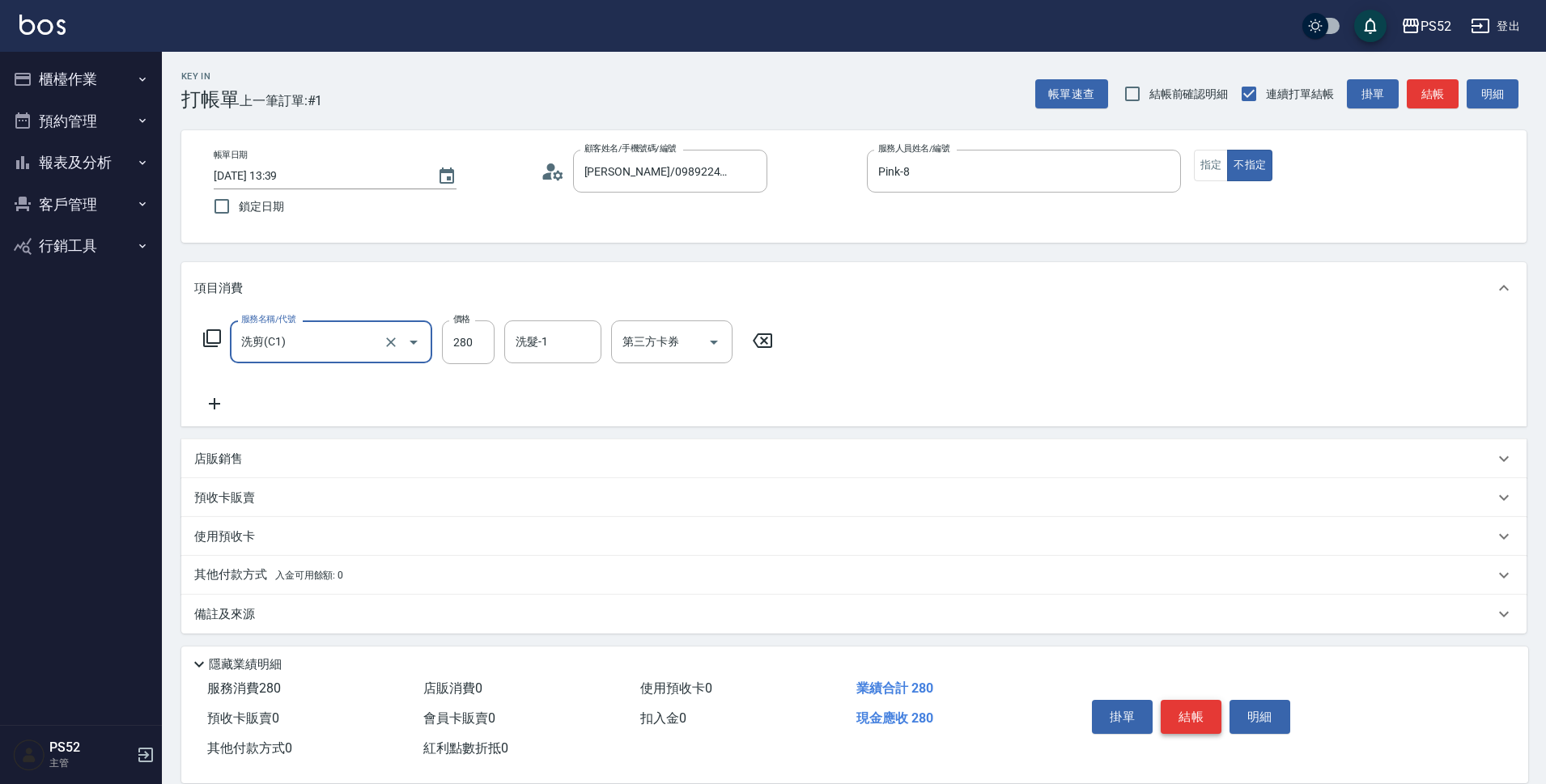
click at [1195, 715] on button "結帳" at bounding box center [1191, 717] width 61 height 34
